Goal: Transaction & Acquisition: Purchase product/service

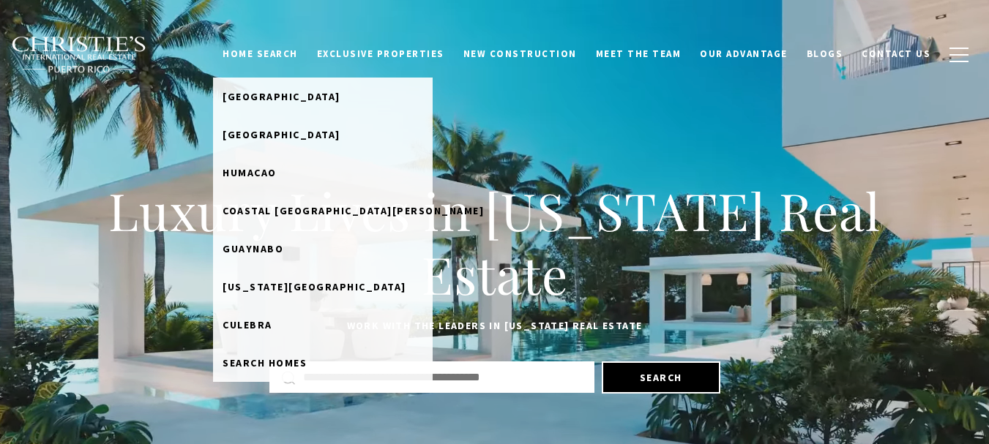
click at [288, 51] on link "Home Search" at bounding box center [260, 54] width 94 height 28
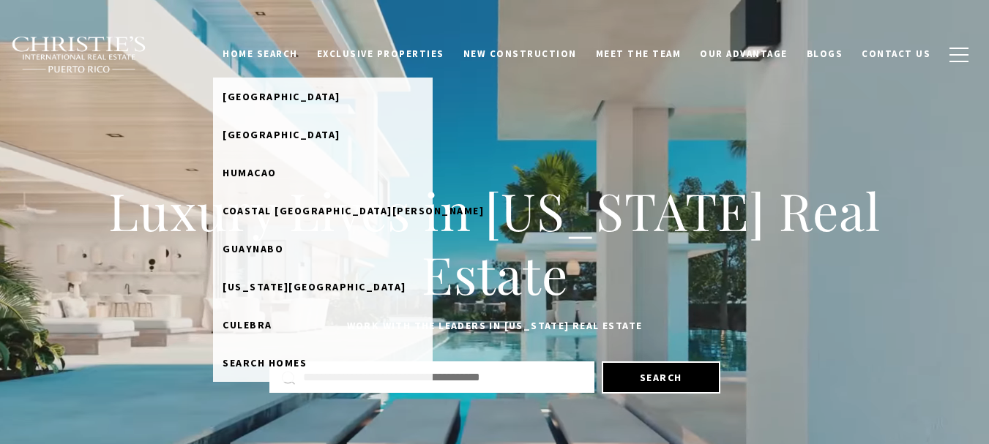
click at [288, 51] on link "Home Search" at bounding box center [260, 54] width 94 height 28
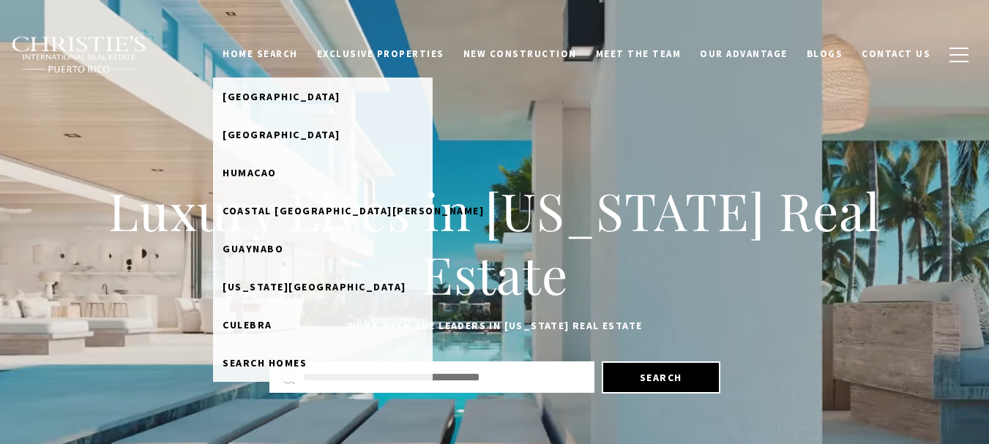
click at [299, 56] on link "Home Search" at bounding box center [260, 54] width 94 height 28
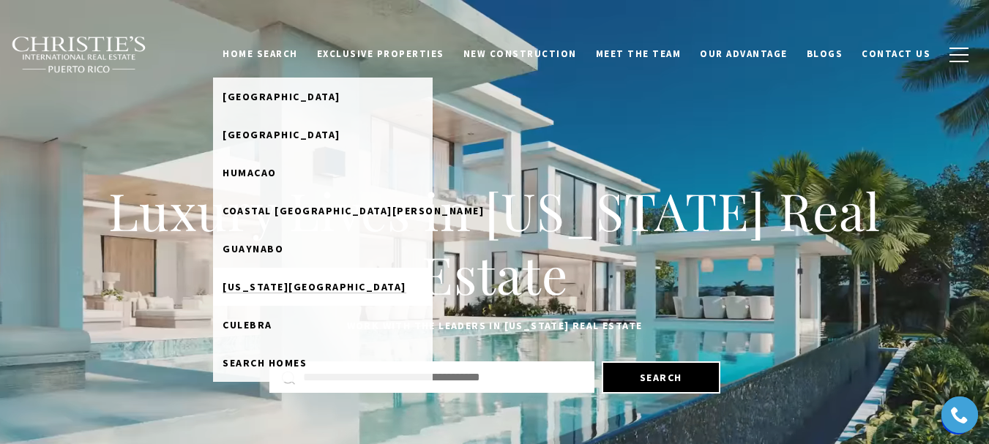
click at [313, 288] on span "[US_STATE][GEOGRAPHIC_DATA]" at bounding box center [315, 286] width 184 height 13
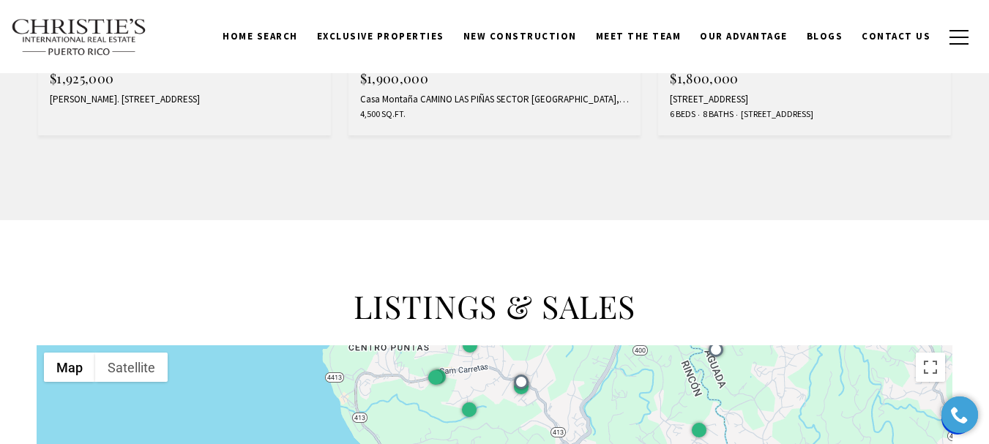
scroll to position [439, 0]
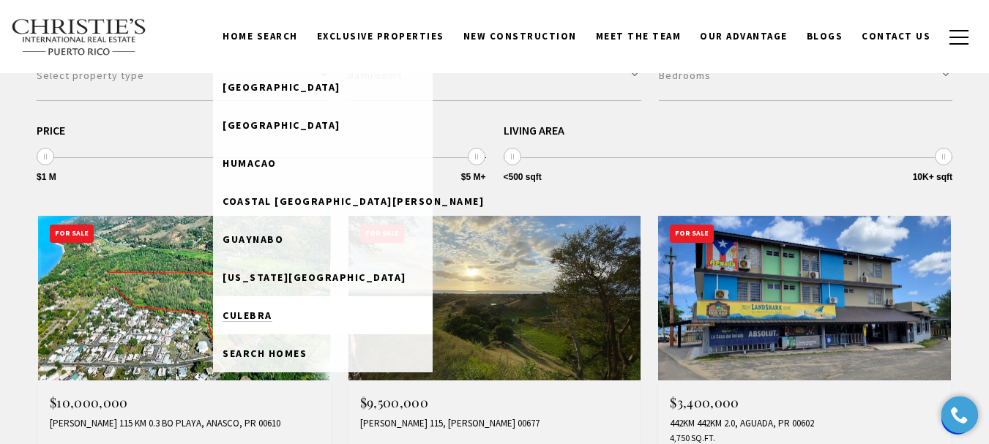
click at [272, 315] on span "Culebra" at bounding box center [248, 315] width 50 height 13
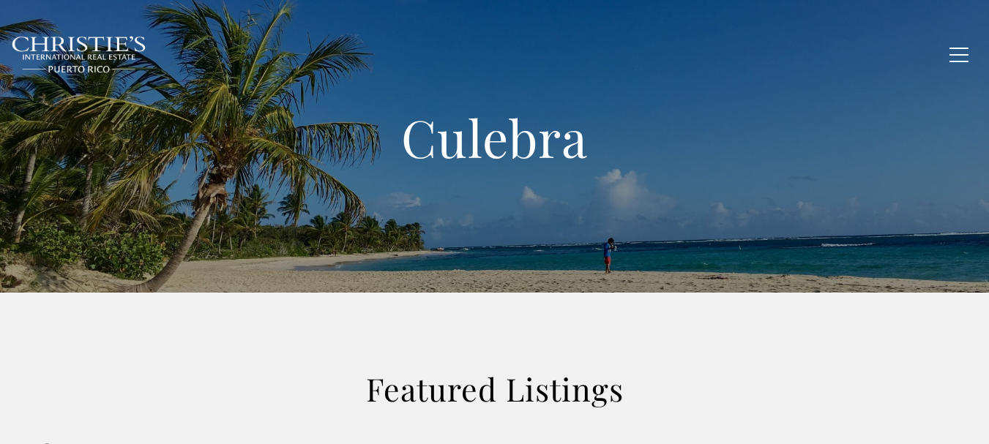
scroll to position [220, 0]
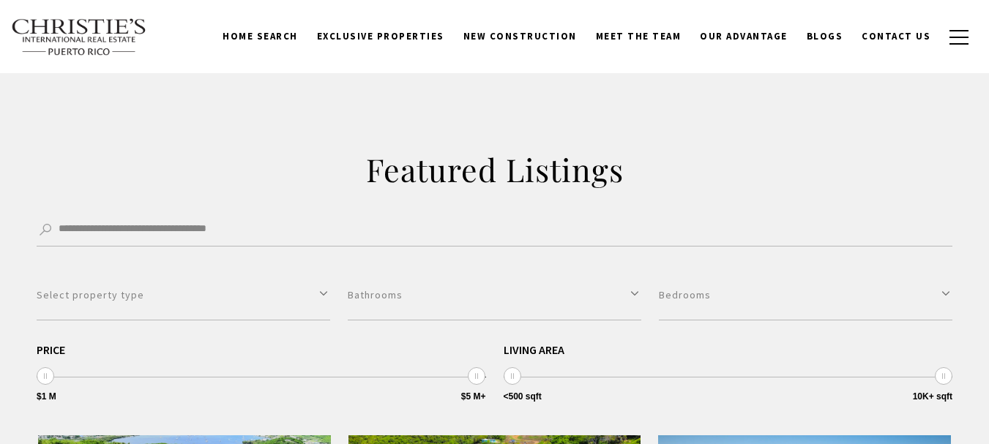
type input "**********"
type input "*********"
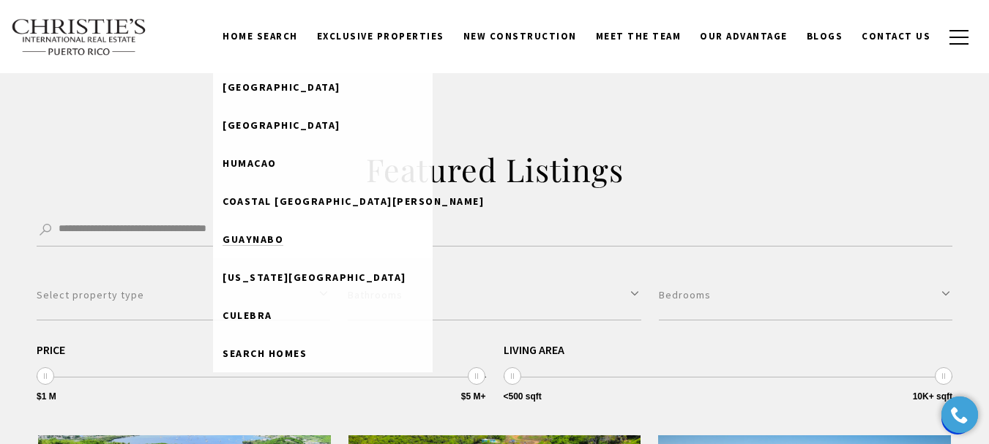
click at [283, 245] on span "Guaynabo" at bounding box center [253, 239] width 61 height 13
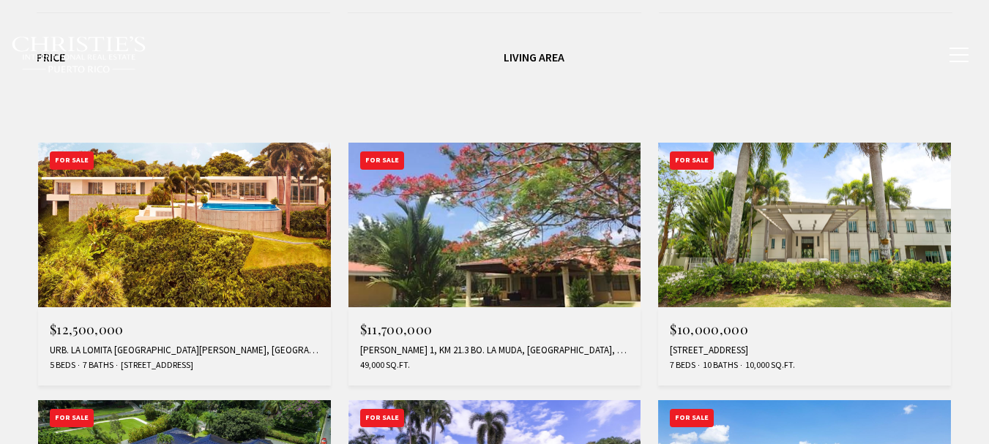
type input "**********"
type input "*********"
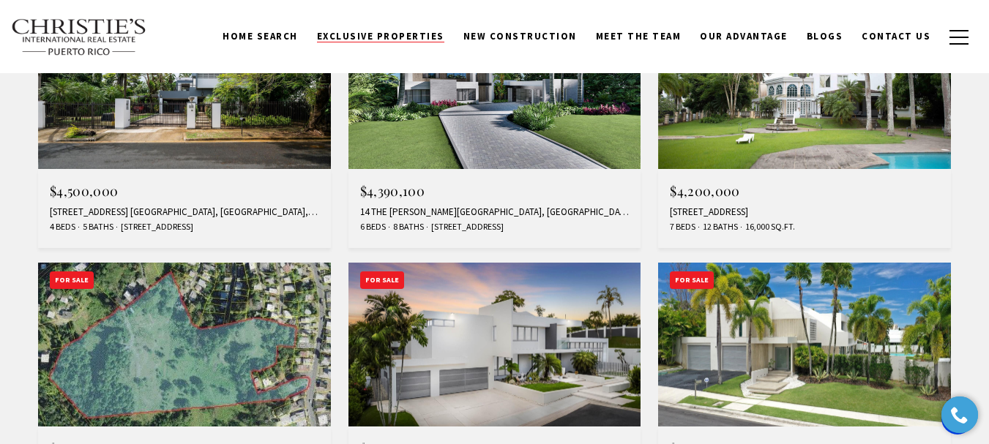
scroll to position [732, 0]
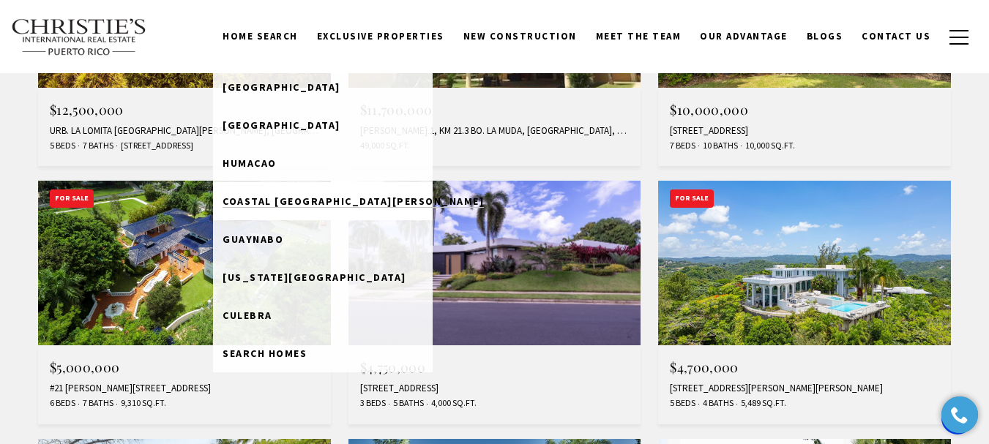
click at [308, 198] on span "Coastal [GEOGRAPHIC_DATA][PERSON_NAME]" at bounding box center [353, 201] width 261 height 13
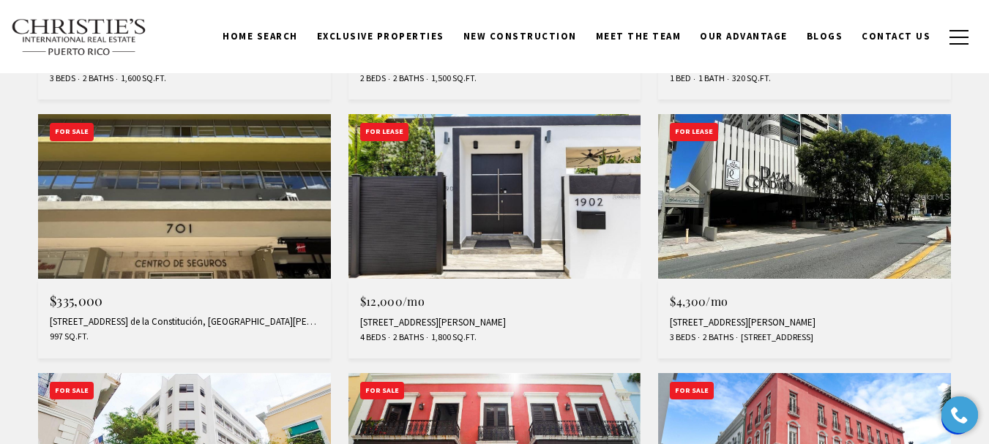
scroll to position [1020, 0]
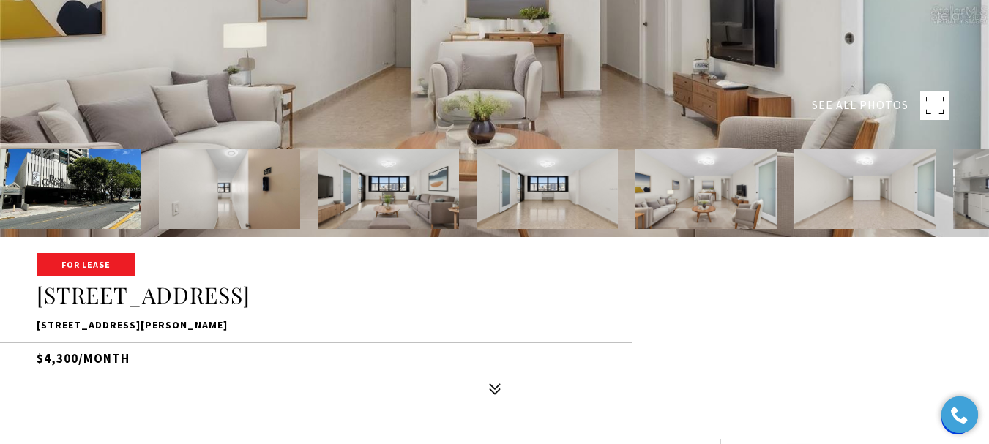
scroll to position [220, 0]
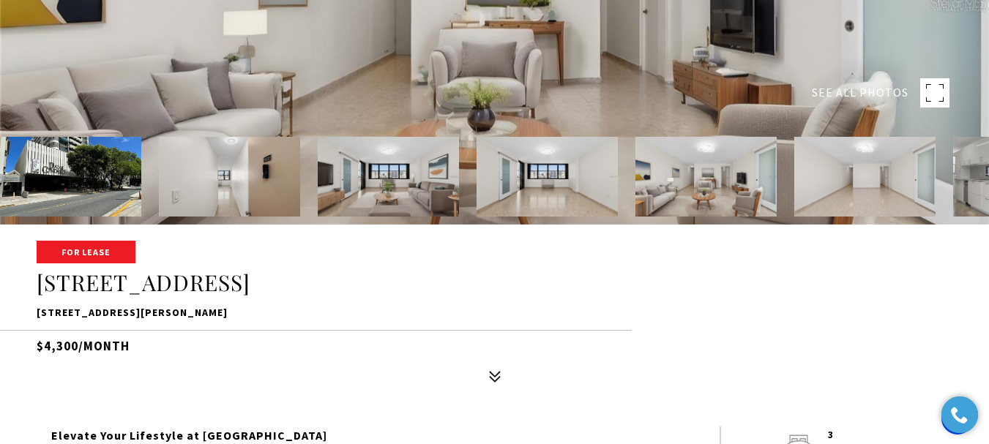
click at [718, 205] on img at bounding box center [705, 177] width 141 height 80
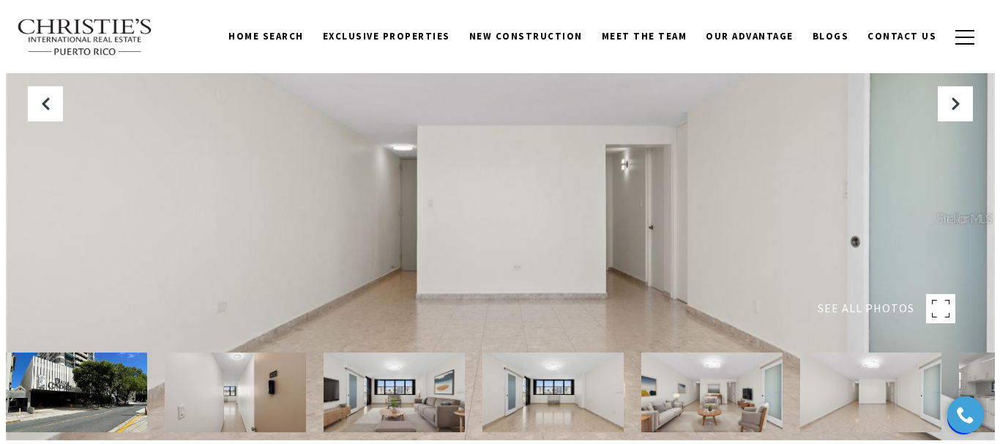
scroll to position [0, 0]
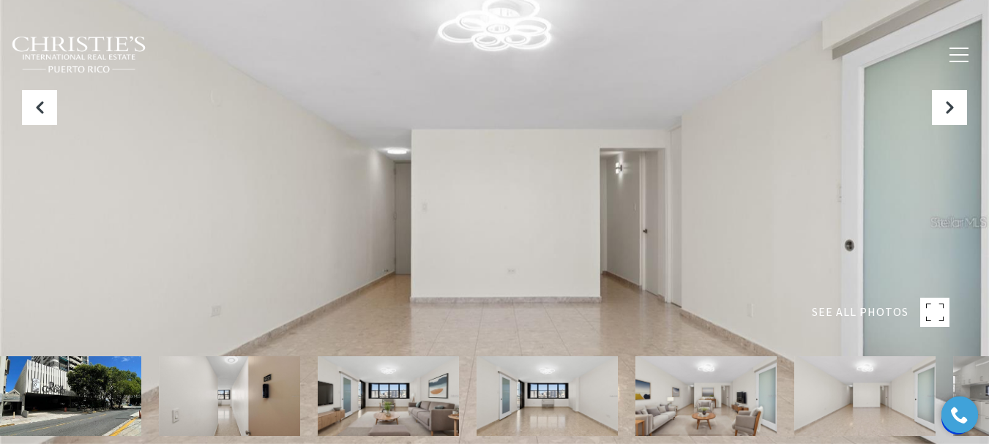
click at [711, 382] on img at bounding box center [705, 396] width 141 height 80
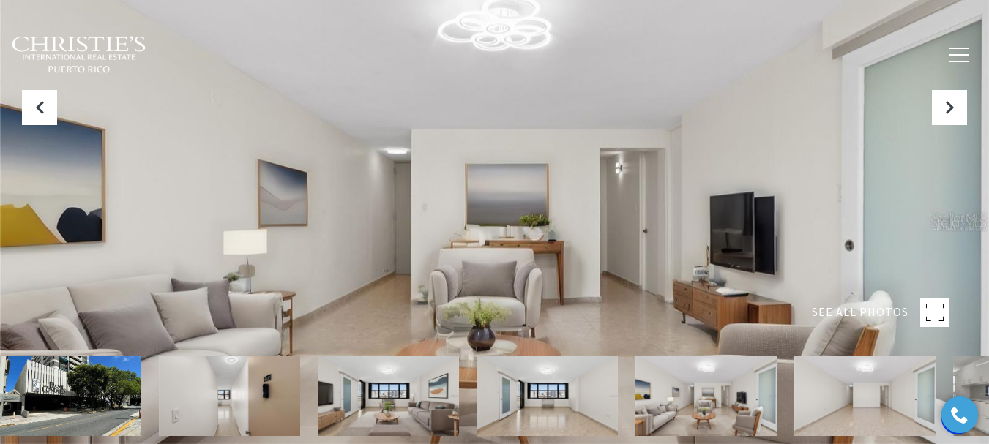
drag, startPoint x: 571, startPoint y: 257, endPoint x: 449, endPoint y: 293, distance: 127.4
click at [449, 294] on div at bounding box center [494, 222] width 989 height 444
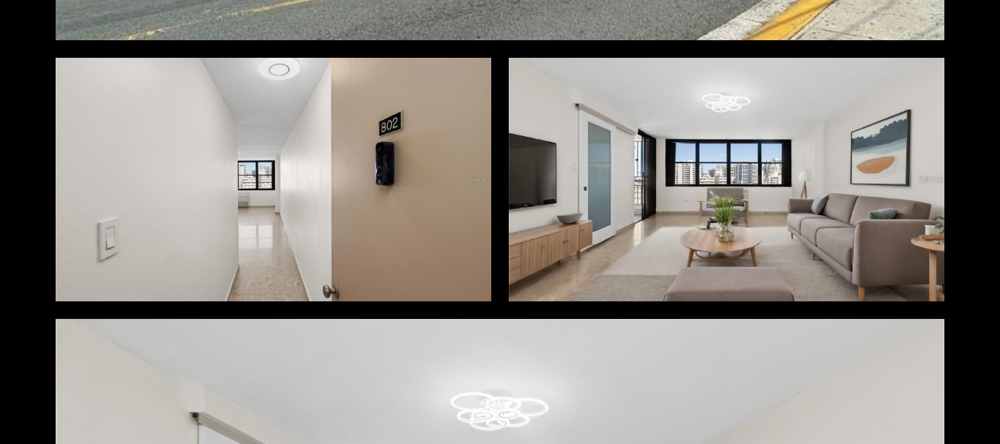
scroll to position [512, 0]
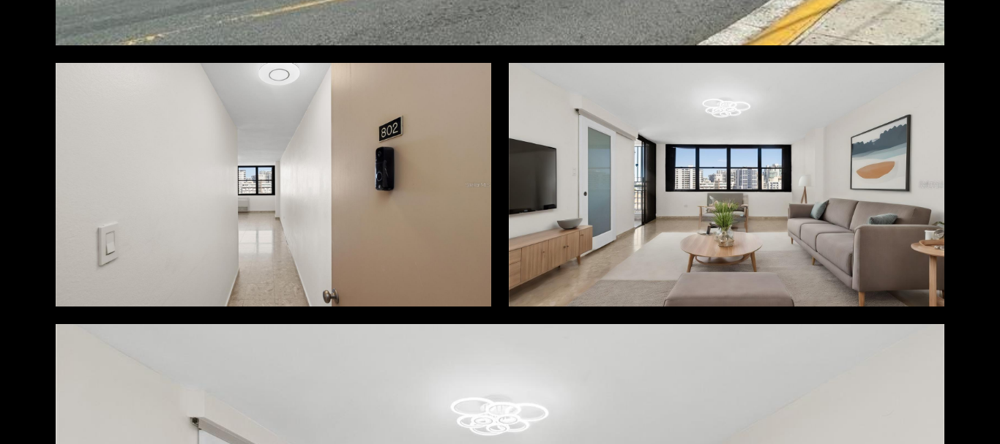
click at [654, 234] on div at bounding box center [727, 185] width 436 height 244
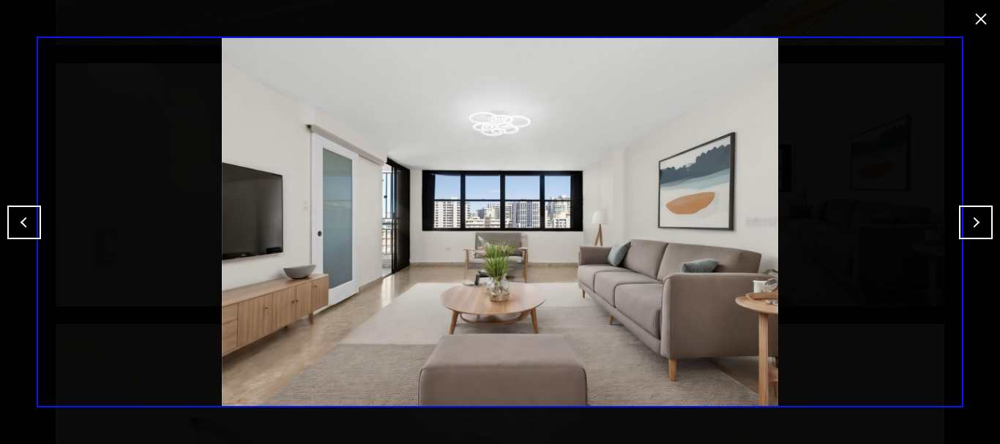
click at [974, 22] on button "close modal" at bounding box center [980, 18] width 23 height 23
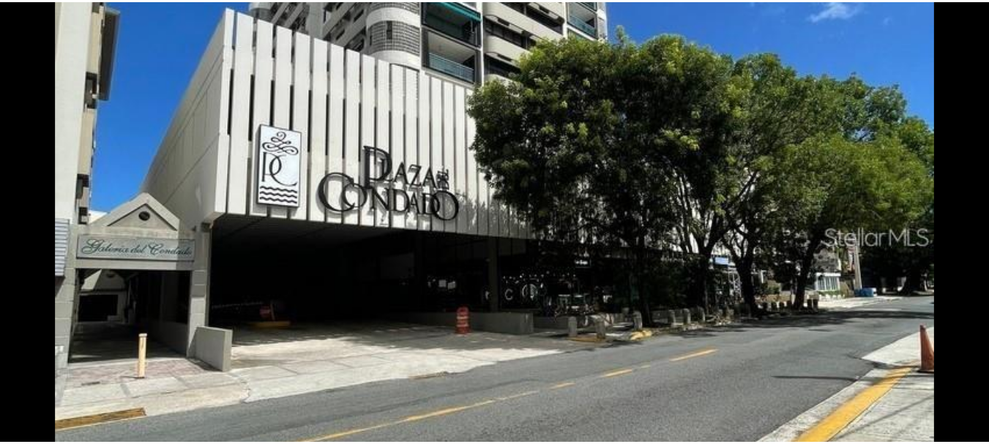
scroll to position [0, 0]
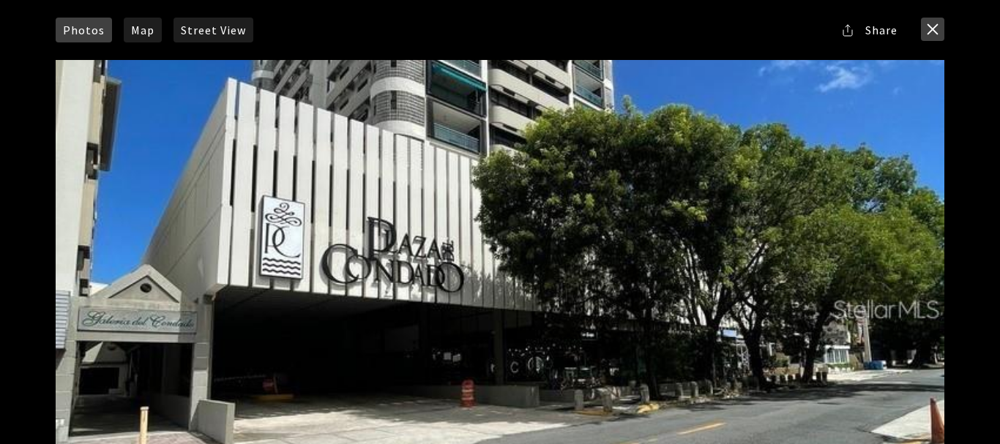
click at [930, 29] on button "close modal" at bounding box center [932, 29] width 23 height 23
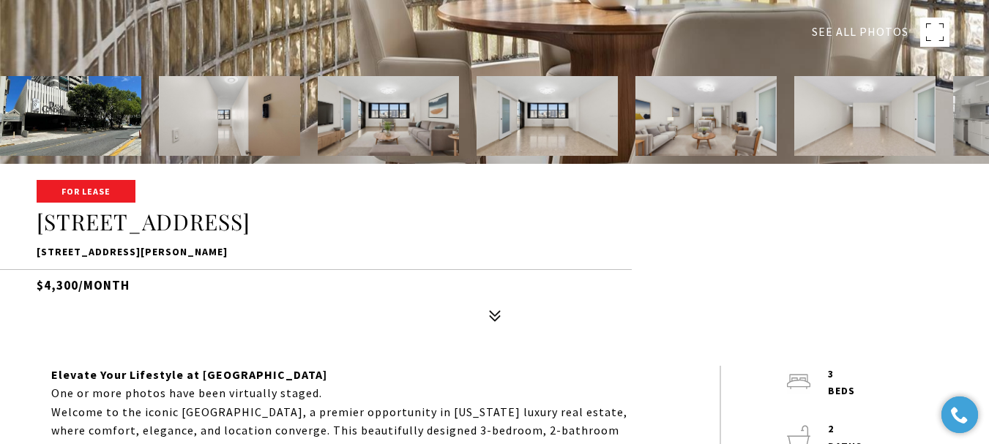
scroll to position [293, 0]
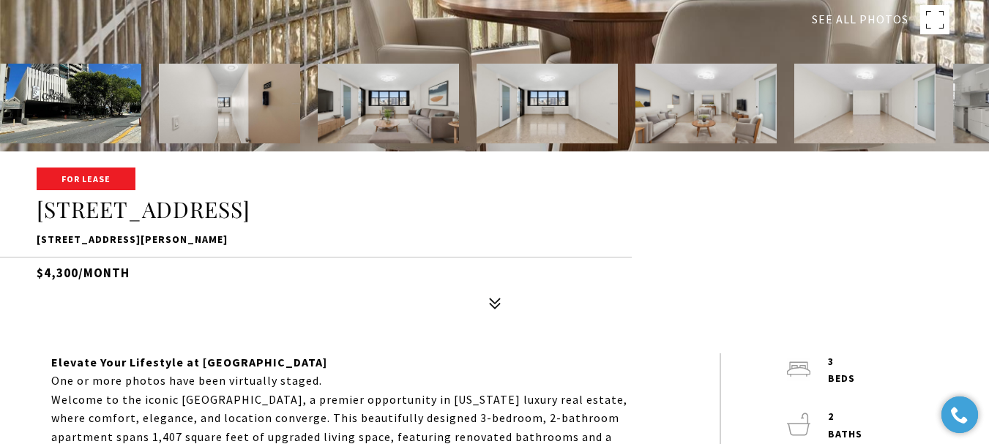
drag, startPoint x: 250, startPoint y: 205, endPoint x: 251, endPoint y: 233, distance: 27.8
click at [248, 204] on h1 "[STREET_ADDRESS]" at bounding box center [495, 210] width 916 height 28
drag, startPoint x: 253, startPoint y: 236, endPoint x: 30, endPoint y: 244, distance: 222.6
click at [30, 244] on div "For Lease [STREET_ADDRESS][PERSON_NAME] $4,300/month" at bounding box center [494, 243] width 989 height 148
copy p "[STREET_ADDRESS][PERSON_NAME]"
